Goal: Navigation & Orientation: Find specific page/section

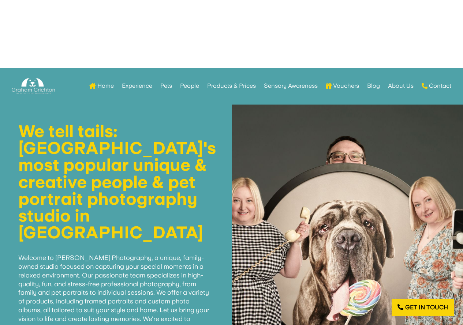
scroll to position [183, 0]
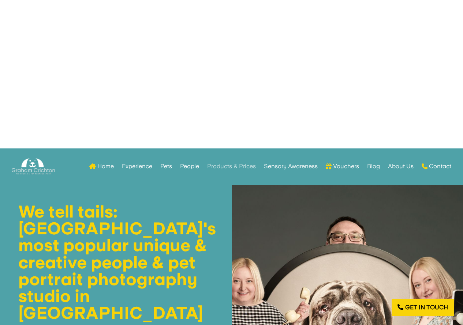
click at [219, 167] on link "Products & Prices" at bounding box center [231, 166] width 49 height 29
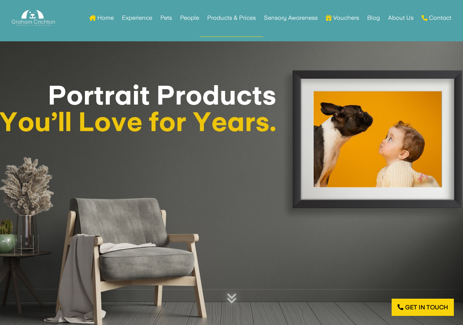
scroll to position [2432, 0]
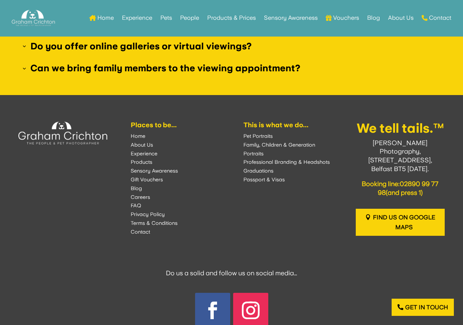
click at [285, 162] on font "Professional Branding & Headshots" at bounding box center [286, 162] width 86 height 6
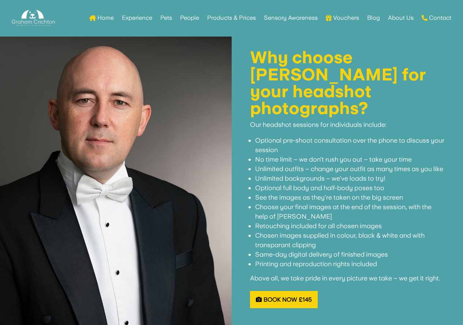
scroll to position [695, 0]
